Goal: Information Seeking & Learning: Learn about a topic

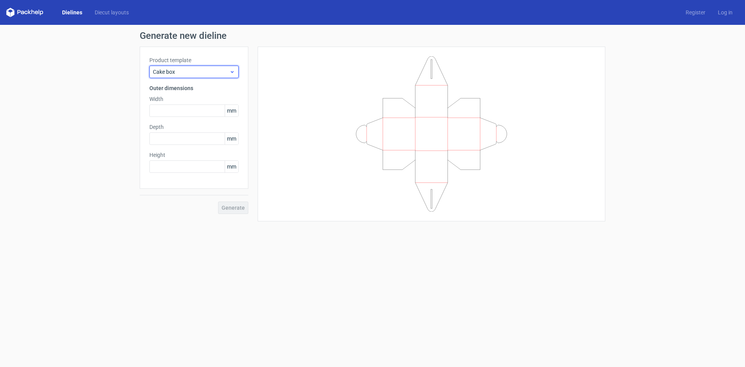
click at [212, 70] on span "Cake box" at bounding box center [191, 72] width 76 height 8
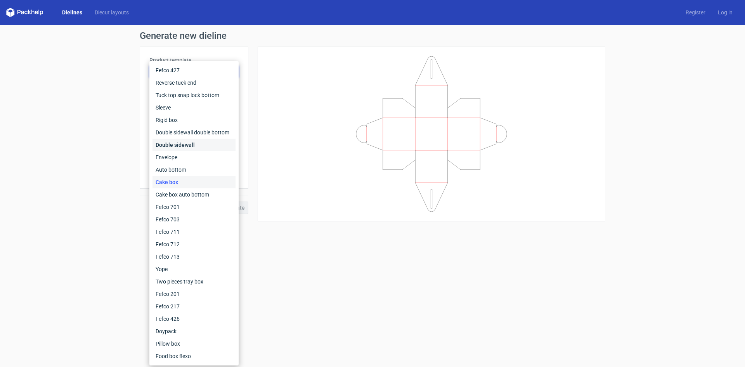
click at [205, 142] on div "Double sidewall" at bounding box center [194, 145] width 83 height 12
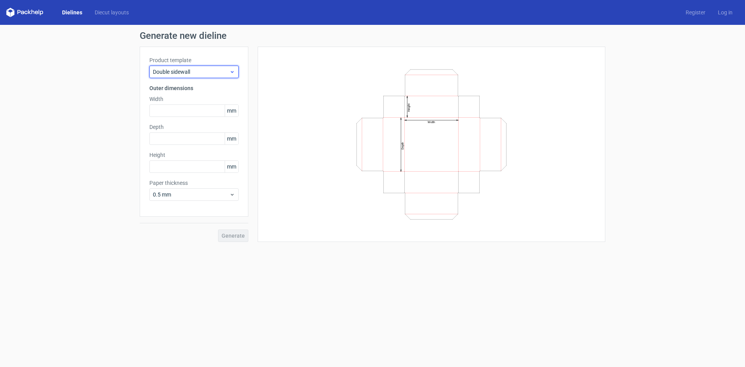
click at [200, 74] on span "Double sidewall" at bounding box center [191, 72] width 76 height 8
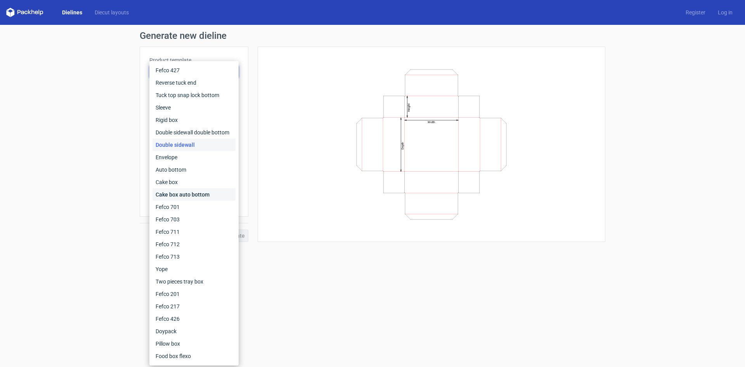
click at [197, 193] on div "Cake box auto bottom" at bounding box center [194, 194] width 83 height 12
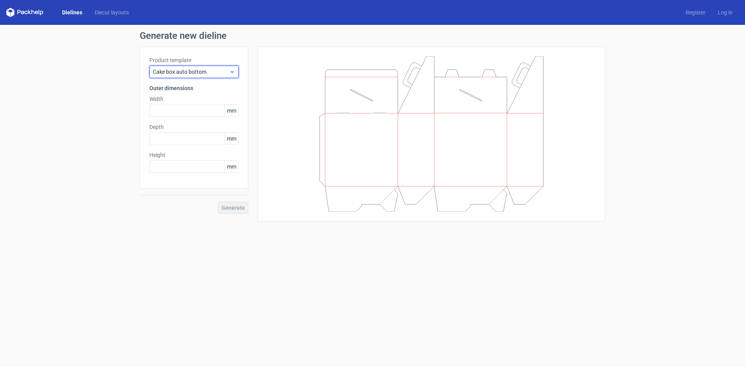
click at [203, 72] on span "Cake box auto bottom" at bounding box center [191, 72] width 76 height 8
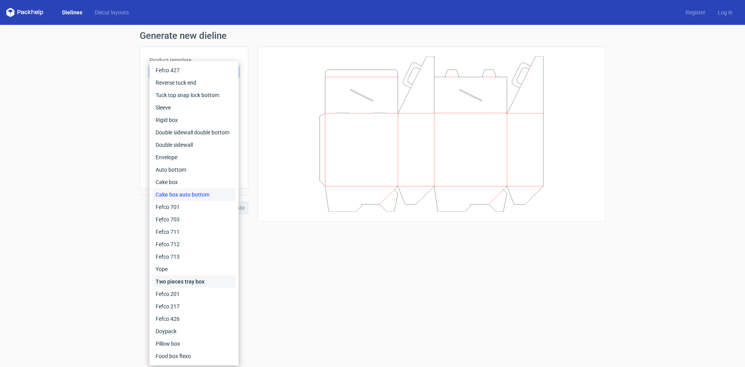
click at [192, 280] on div "Two pieces tray box" at bounding box center [194, 281] width 83 height 12
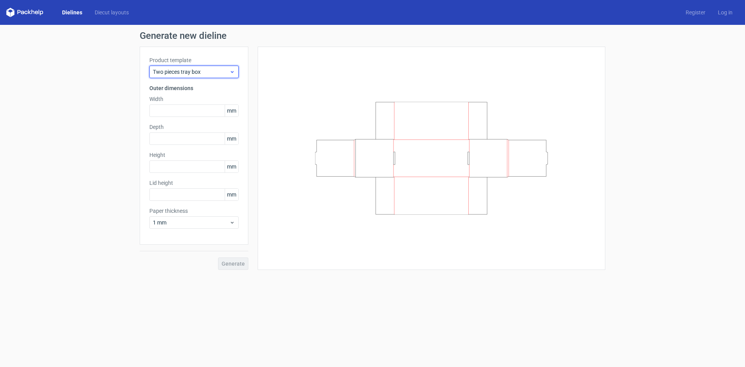
click at [203, 72] on span "Two pieces tray box" at bounding box center [191, 72] width 76 height 8
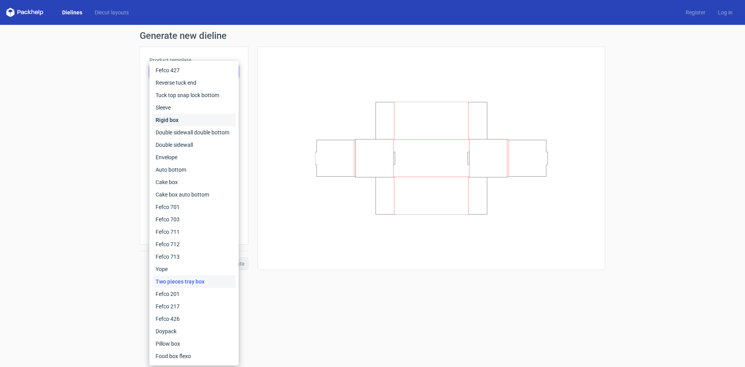
click at [189, 124] on div "Rigid box" at bounding box center [194, 120] width 83 height 12
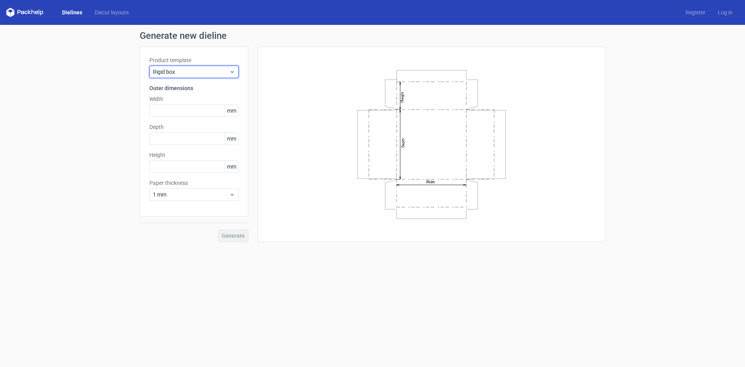
click at [205, 72] on span "Rigid box" at bounding box center [191, 72] width 76 height 8
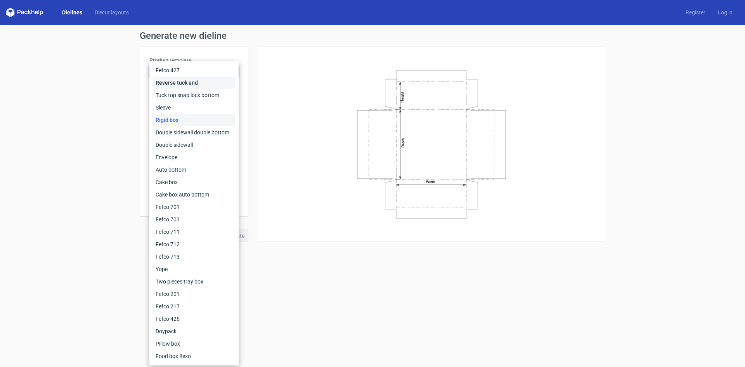
click at [204, 79] on div "Reverse tuck end" at bounding box center [194, 82] width 83 height 12
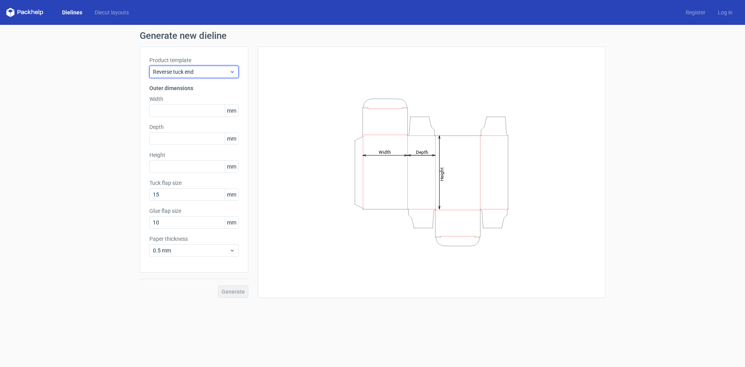
click at [207, 73] on span "Reverse tuck end" at bounding box center [191, 72] width 76 height 8
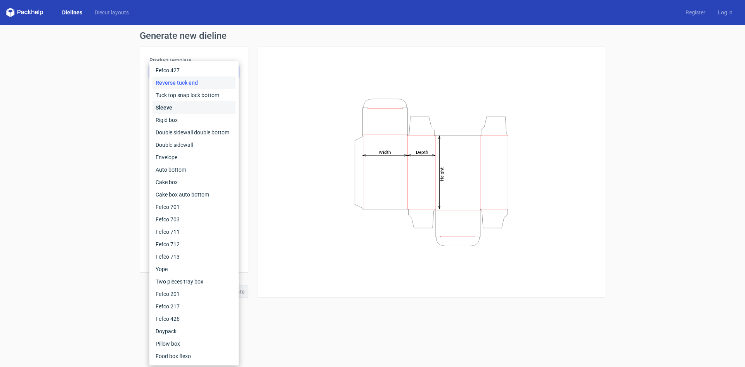
click at [207, 108] on div "Sleeve" at bounding box center [194, 107] width 83 height 12
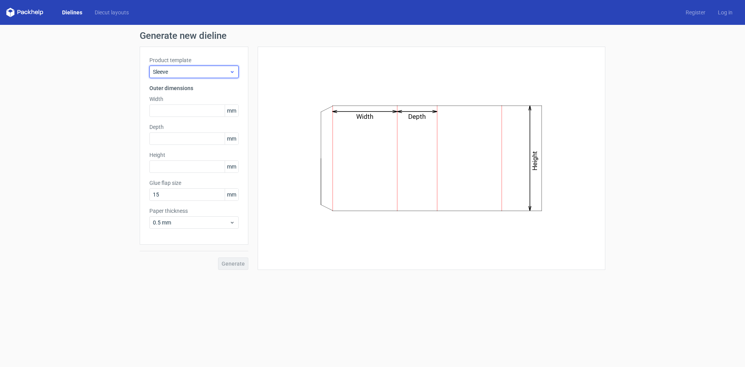
click at [214, 76] on div "Sleeve" at bounding box center [193, 72] width 89 height 12
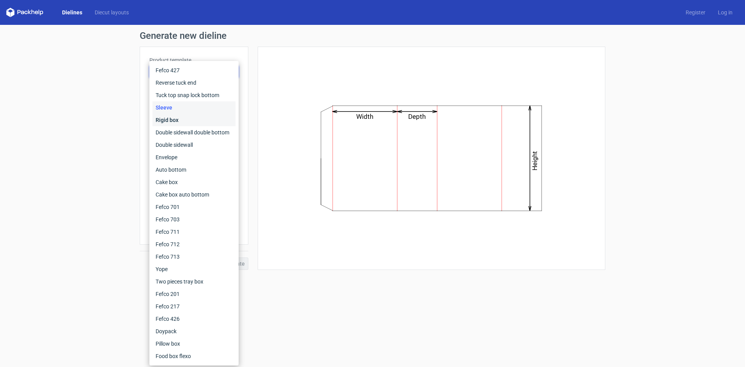
click at [208, 116] on div "Rigid box" at bounding box center [194, 120] width 83 height 12
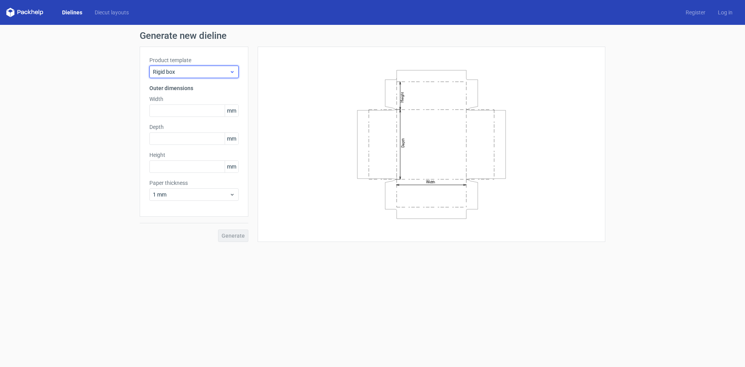
click at [215, 69] on span "Rigid box" at bounding box center [191, 72] width 76 height 8
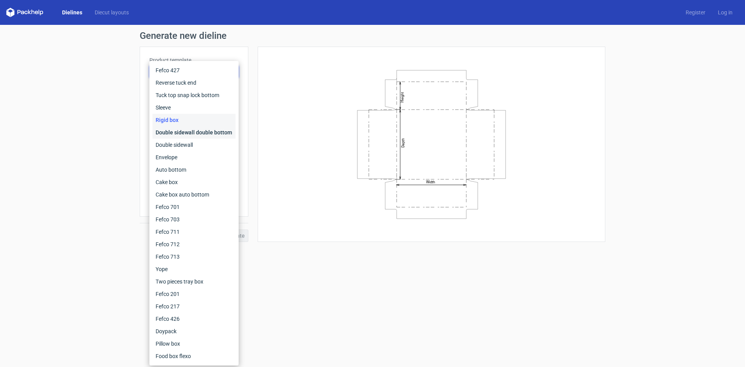
click at [202, 134] on div "Double sidewall double bottom" at bounding box center [194, 132] width 83 height 12
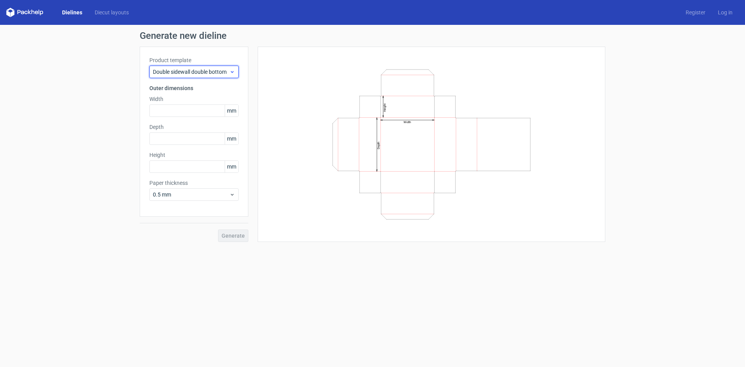
click at [217, 72] on span "Double sidewall double bottom" at bounding box center [191, 72] width 76 height 8
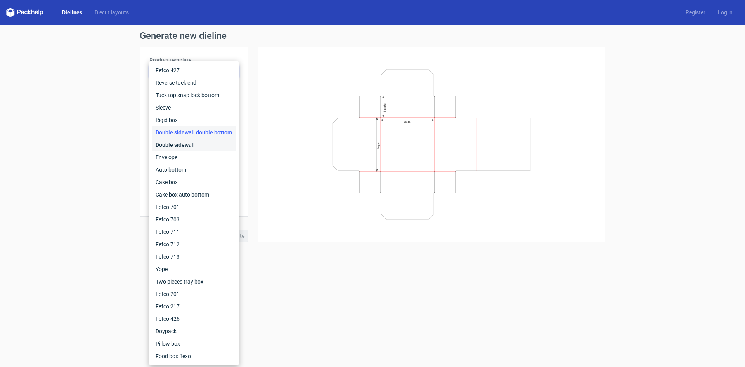
click at [203, 141] on div "Double sidewall" at bounding box center [194, 145] width 83 height 12
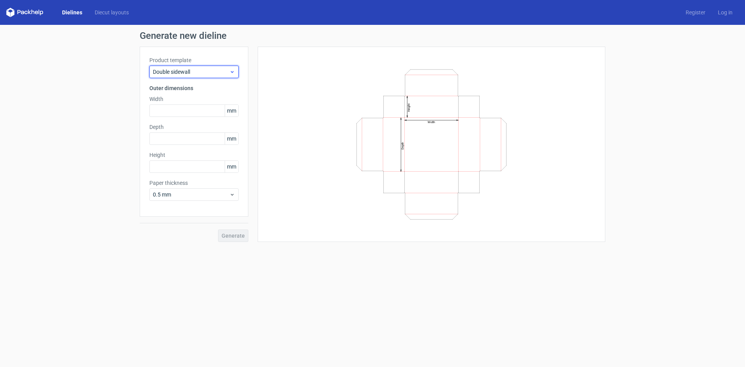
click at [215, 73] on span "Double sidewall" at bounding box center [191, 72] width 76 height 8
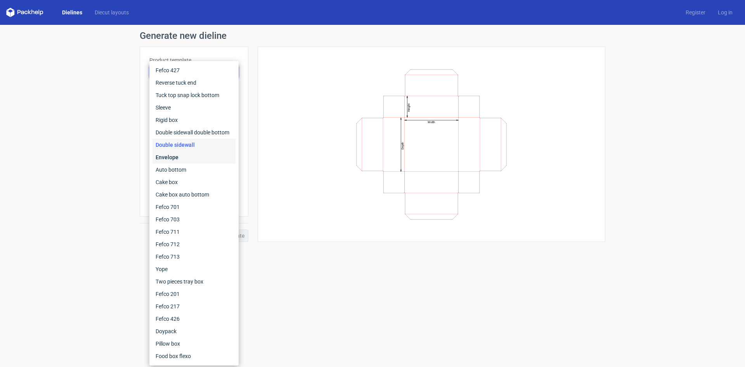
click at [198, 158] on div "Envelope" at bounding box center [194, 157] width 83 height 12
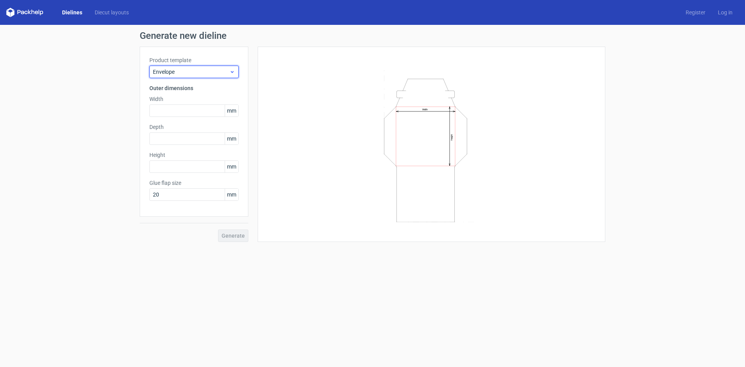
click at [199, 73] on span "Envelope" at bounding box center [191, 72] width 76 height 8
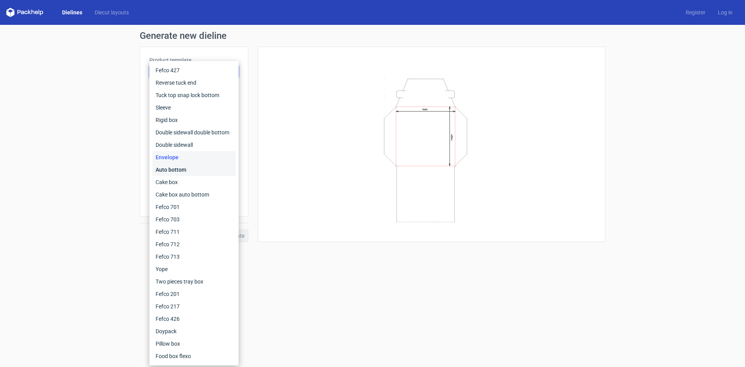
click at [188, 170] on div "Auto bottom" at bounding box center [194, 169] width 83 height 12
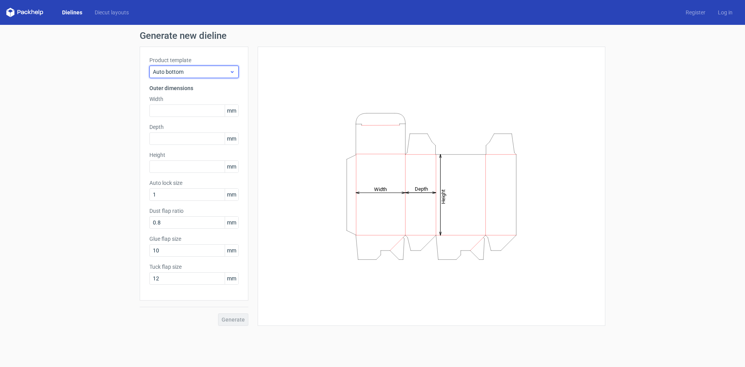
click at [210, 76] on div "Auto bottom" at bounding box center [193, 72] width 89 height 12
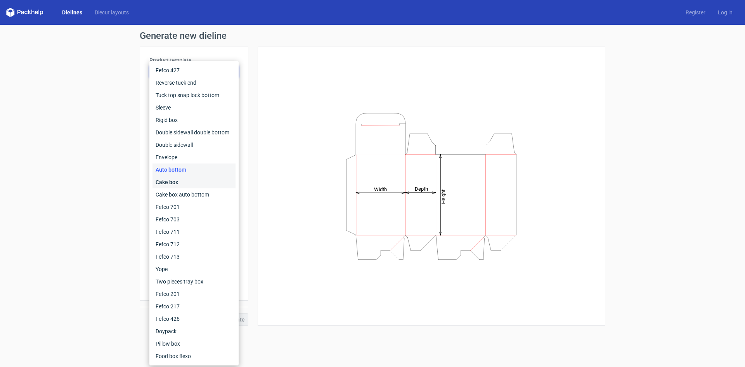
click at [196, 182] on div "Cake box" at bounding box center [194, 182] width 83 height 12
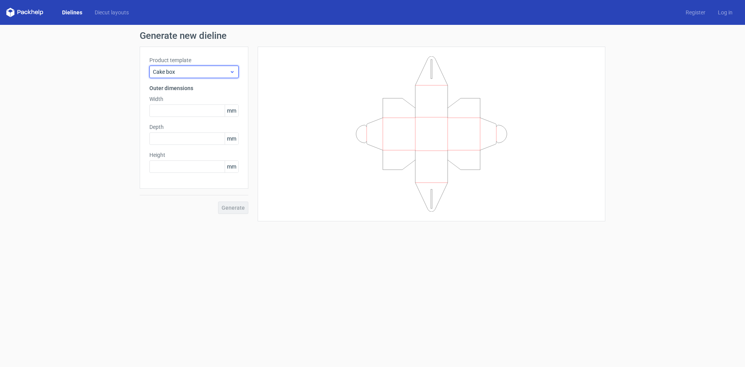
click at [208, 72] on span "Cake box" at bounding box center [191, 72] width 76 height 8
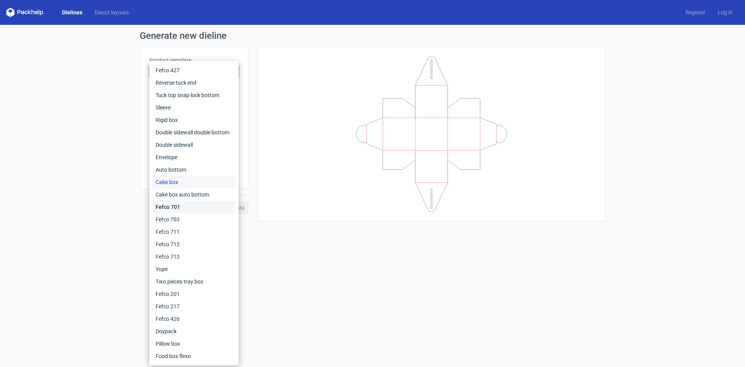
click at [186, 204] on div "Fefco 701" at bounding box center [194, 207] width 83 height 12
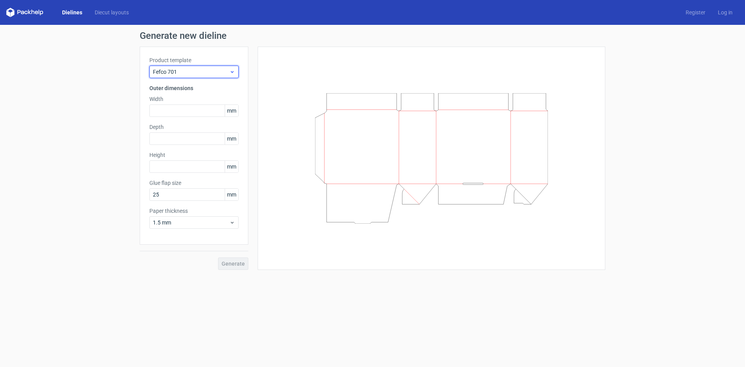
click at [201, 70] on span "Fefco 701" at bounding box center [191, 72] width 76 height 8
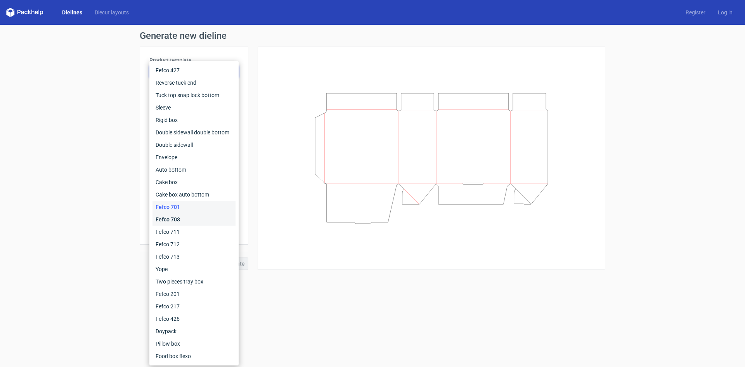
click at [180, 216] on div "Fefco 703" at bounding box center [194, 219] width 83 height 12
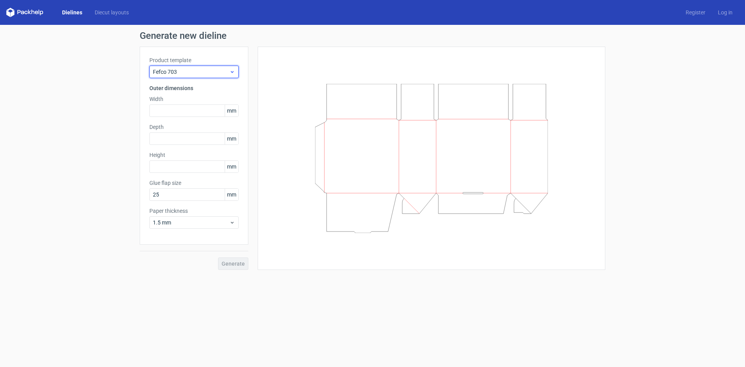
click at [196, 73] on span "Fefco 703" at bounding box center [191, 72] width 76 height 8
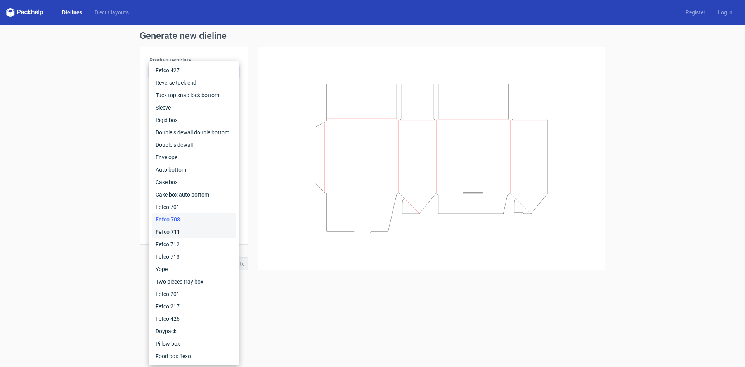
click at [181, 230] on div "Fefco 711" at bounding box center [194, 231] width 83 height 12
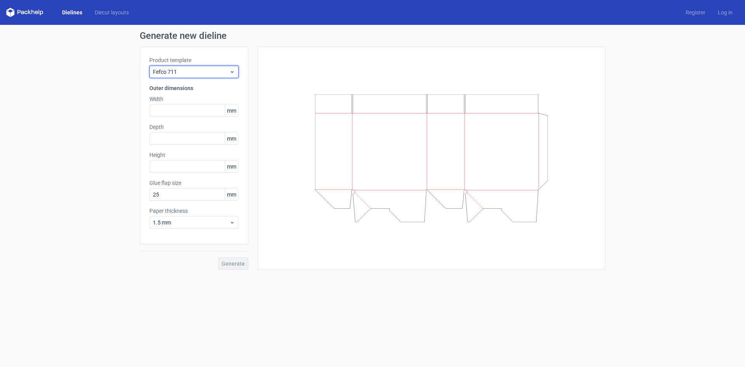
click at [192, 69] on span "Fefco 711" at bounding box center [191, 72] width 76 height 8
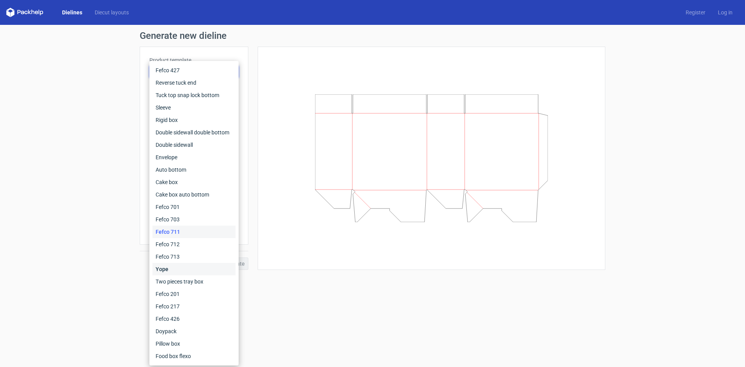
click at [178, 267] on div "Yope" at bounding box center [194, 269] width 83 height 12
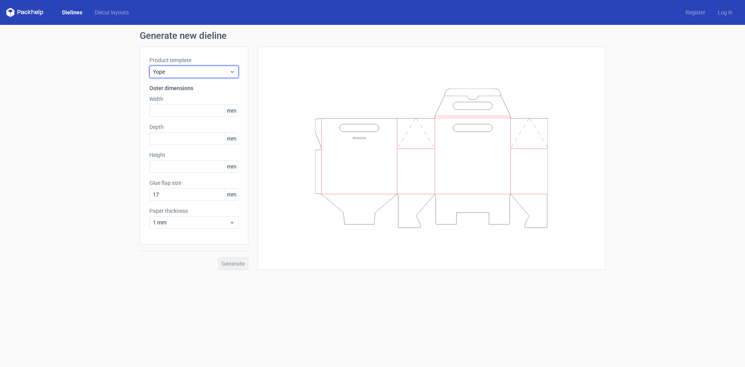
click at [192, 73] on span "Yope" at bounding box center [191, 72] width 76 height 8
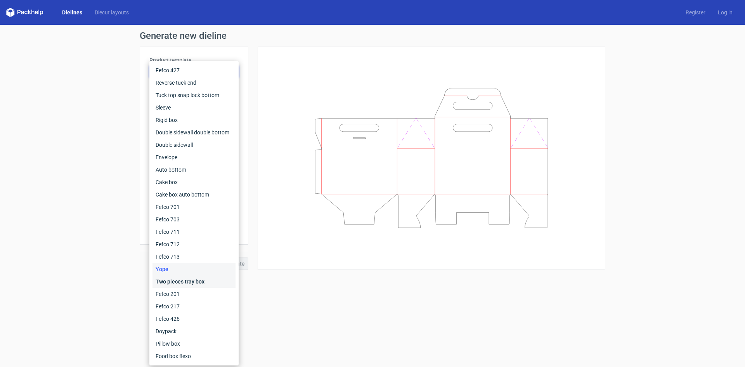
click at [183, 283] on div "Two pieces tray box" at bounding box center [194, 281] width 83 height 12
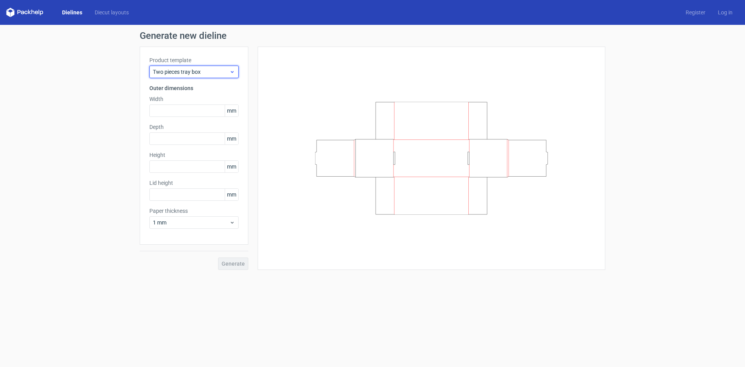
click at [209, 68] on div "Two pieces tray box" at bounding box center [193, 72] width 89 height 12
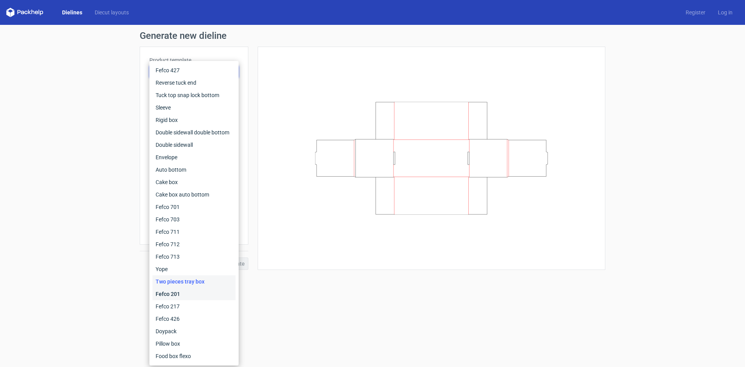
click at [179, 295] on div "Fefco 201" at bounding box center [194, 294] width 83 height 12
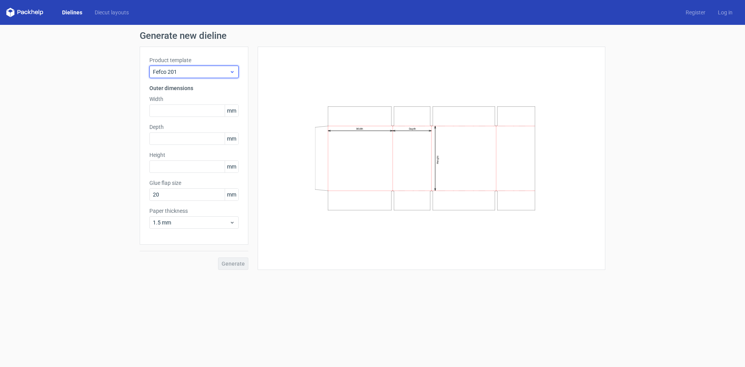
click at [198, 71] on span "Fefco 201" at bounding box center [191, 72] width 76 height 8
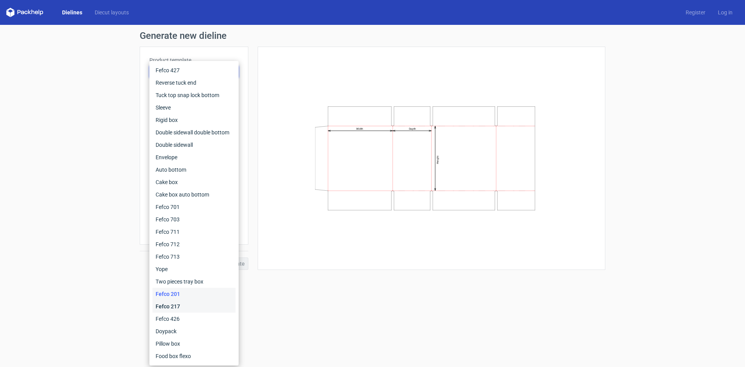
click at [182, 305] on div "Fefco 217" at bounding box center [194, 306] width 83 height 12
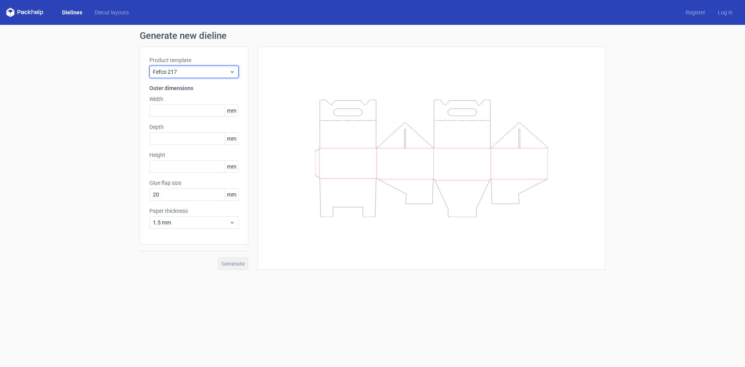
click at [205, 74] on span "Fefco 217" at bounding box center [191, 72] width 76 height 8
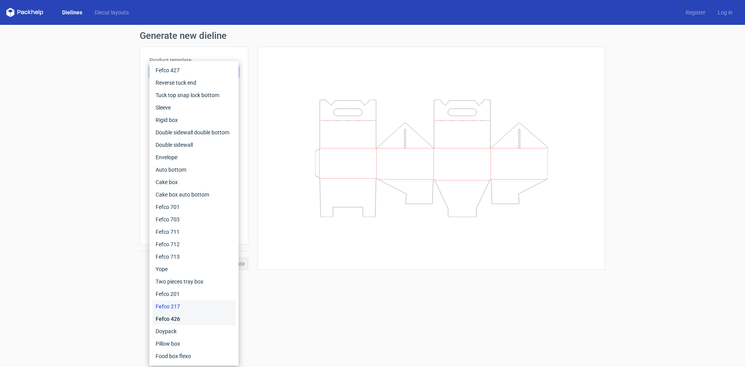
click at [179, 315] on div "Fefco 426" at bounding box center [194, 318] width 83 height 12
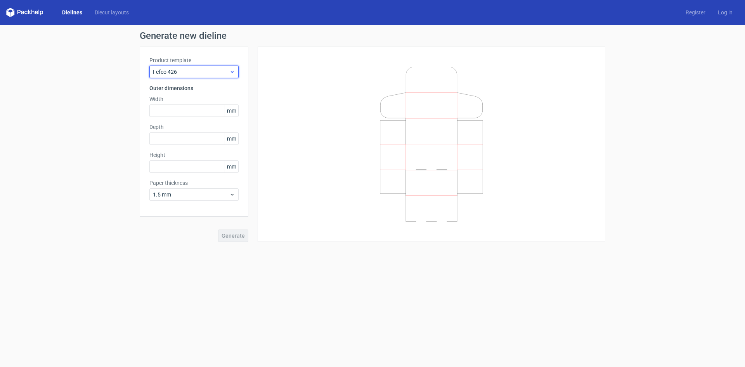
click at [197, 71] on span "Fefco 426" at bounding box center [191, 72] width 76 height 8
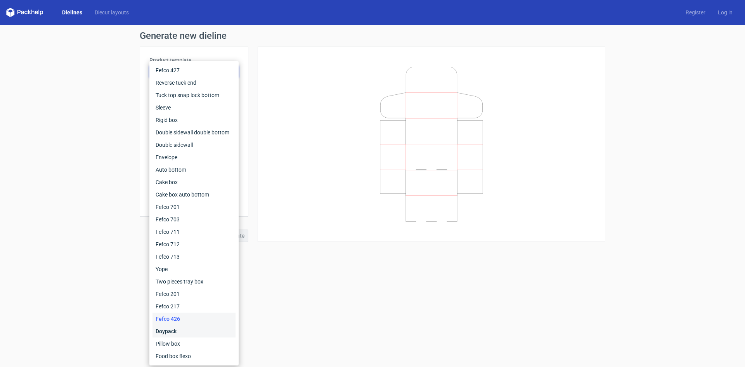
click at [172, 327] on div "Doypack" at bounding box center [194, 331] width 83 height 12
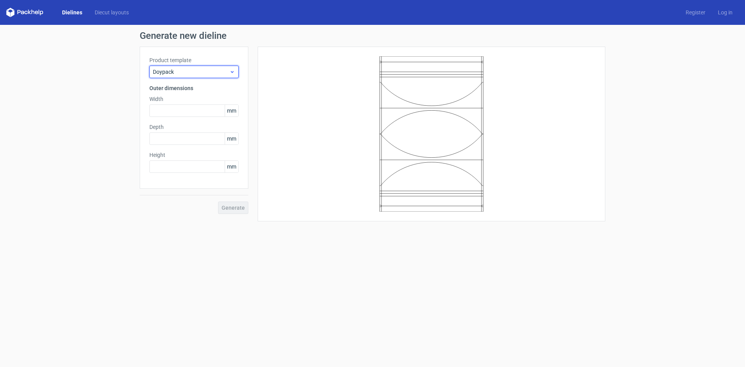
click at [206, 71] on span "Doypack" at bounding box center [191, 72] width 76 height 8
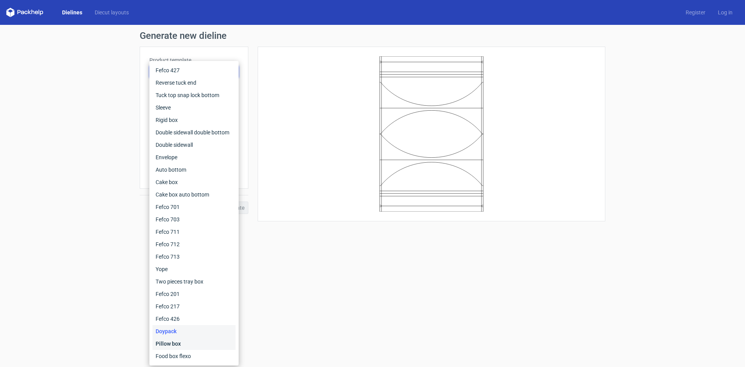
click at [172, 345] on div "Pillow box" at bounding box center [194, 343] width 83 height 12
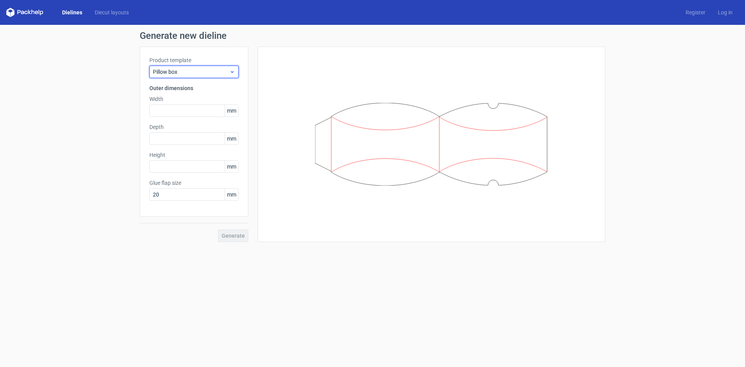
click at [211, 74] on span "Pillow box" at bounding box center [191, 72] width 76 height 8
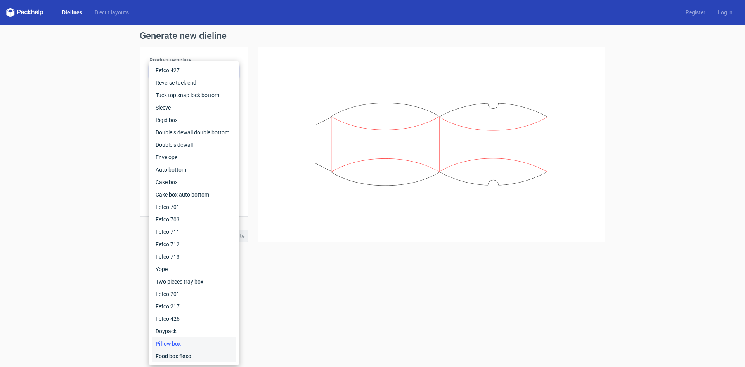
click at [177, 354] on div "Food box flexo" at bounding box center [194, 356] width 83 height 12
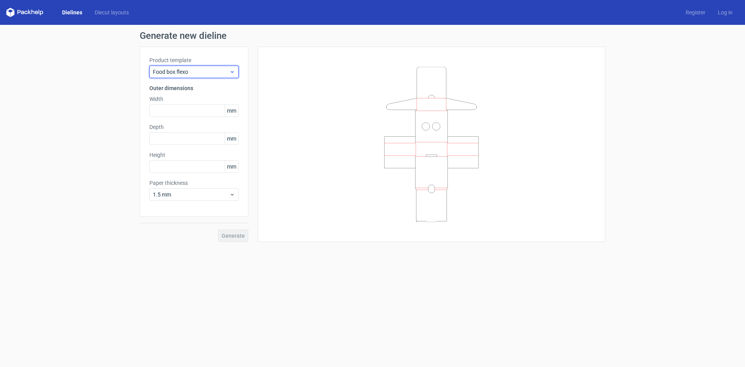
click at [198, 69] on span "Food box flexo" at bounding box center [191, 72] width 76 height 8
